Goal: Task Accomplishment & Management: Manage account settings

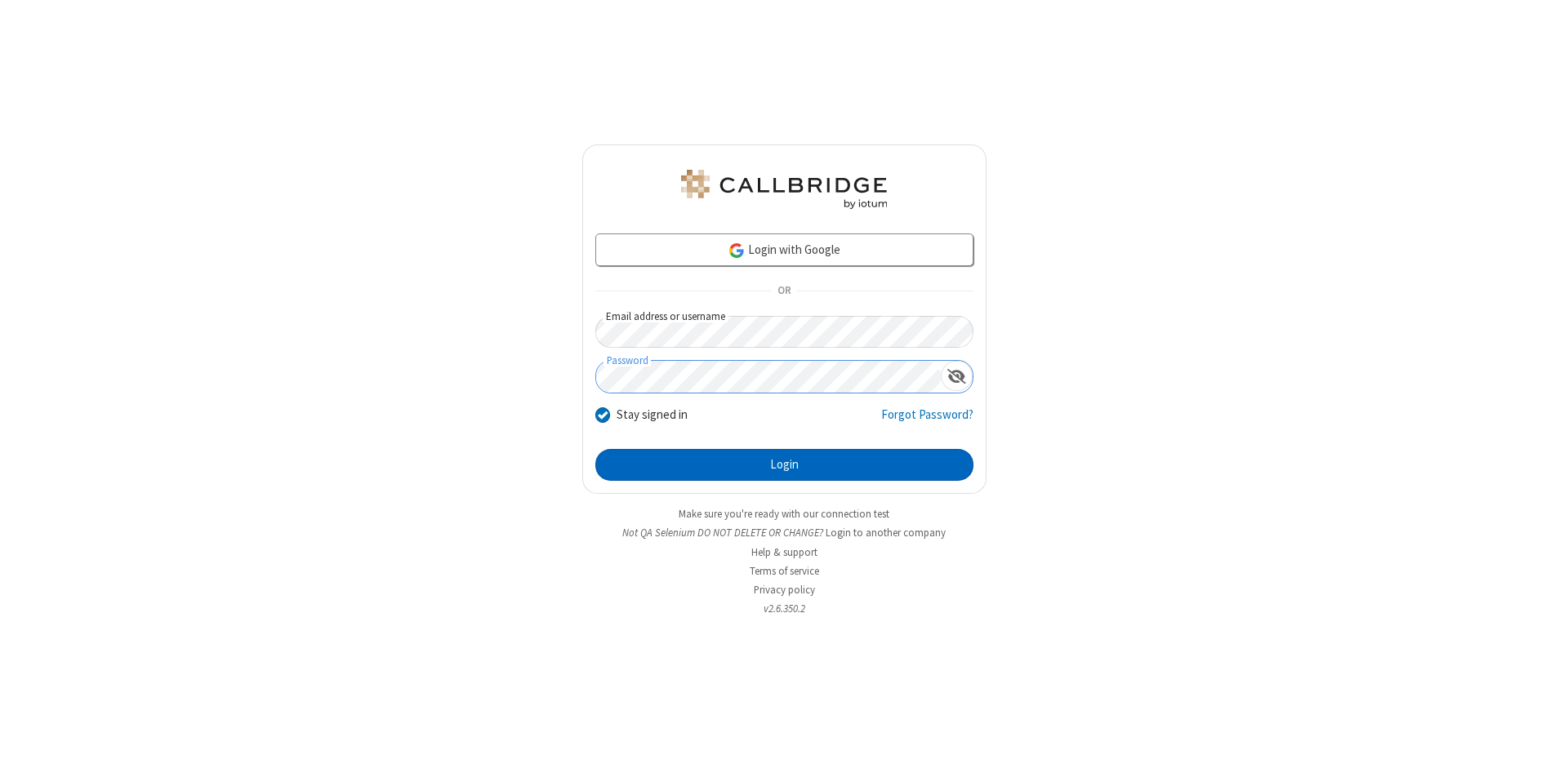
click at [784, 465] on button "Login" at bounding box center [784, 465] width 378 height 32
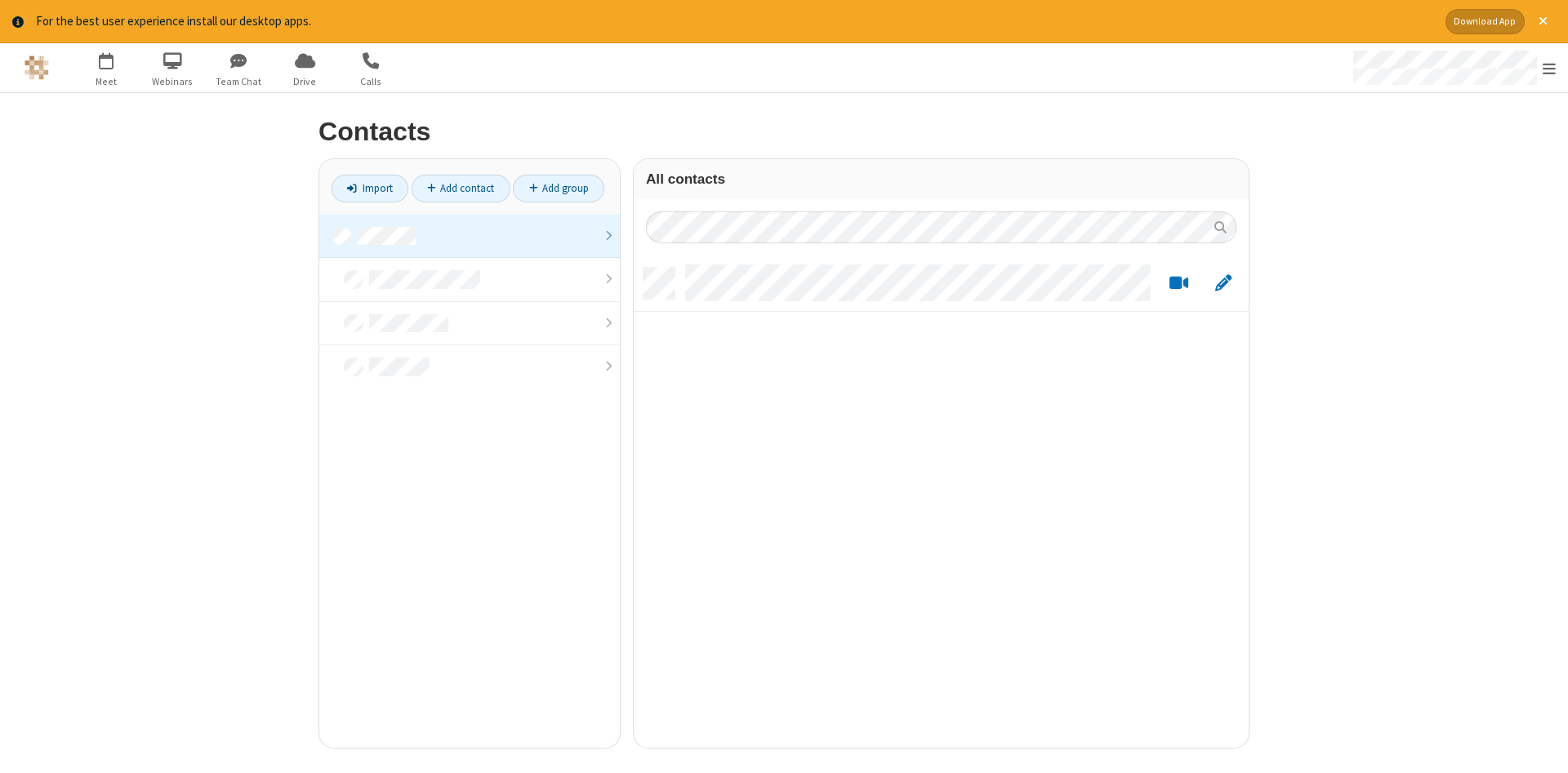
scroll to position [492, 615]
click at [469, 236] on link at bounding box center [469, 236] width 300 height 44
click at [460, 188] on link "Add contact" at bounding box center [460, 188] width 98 height 27
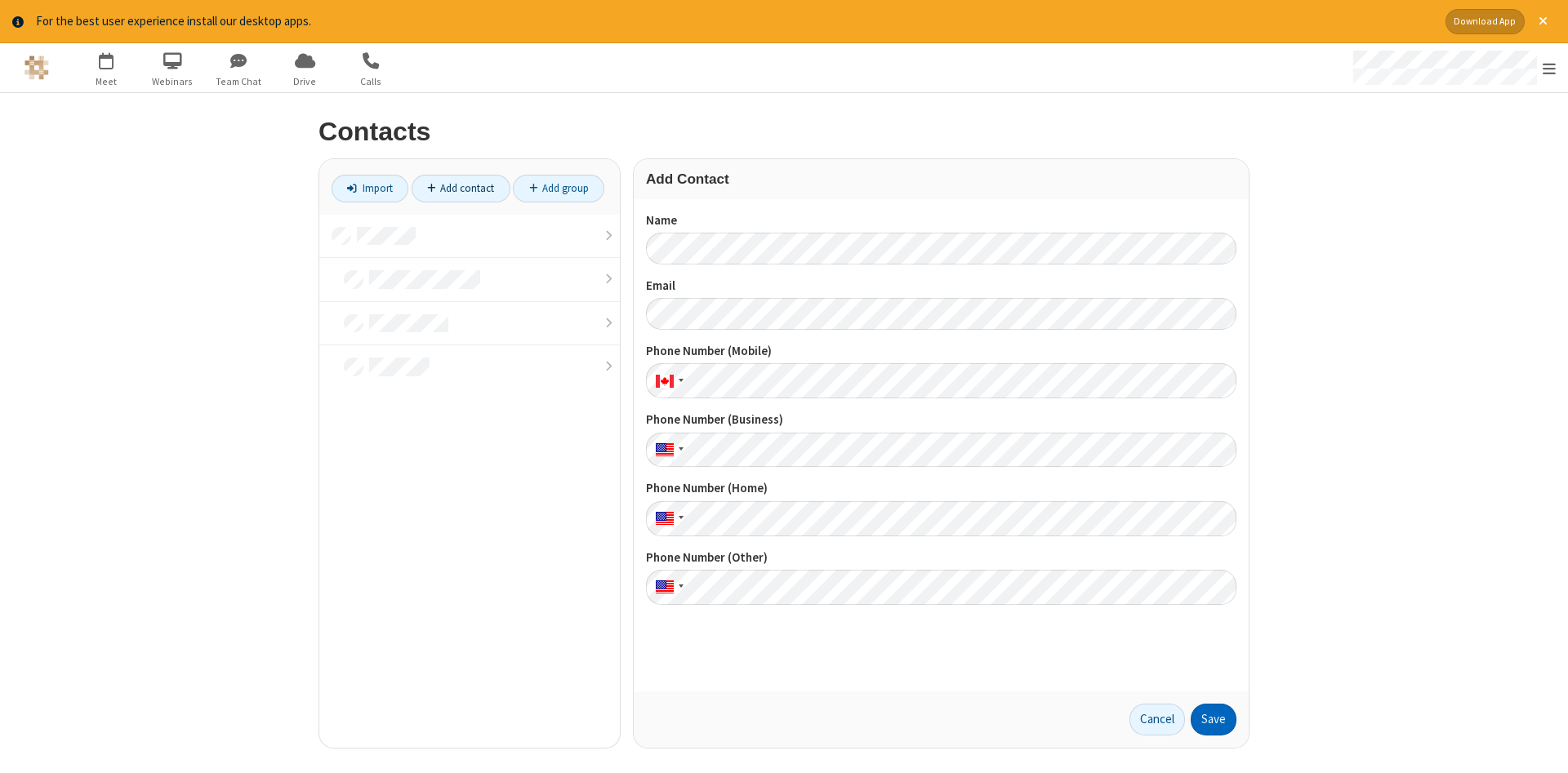
click at [1213, 719] on button "Save" at bounding box center [1213, 719] width 46 height 32
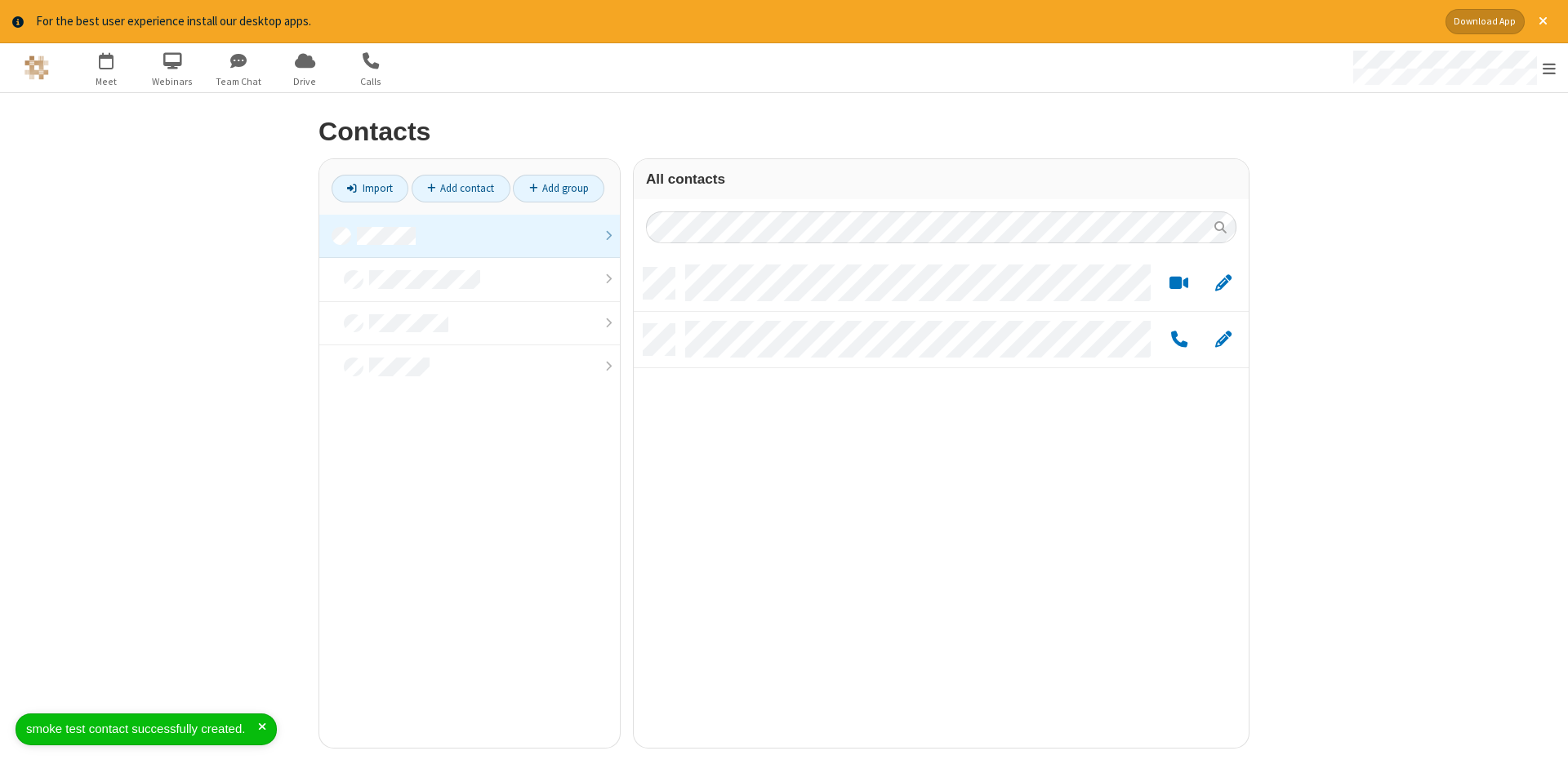
scroll to position [492, 615]
